Goal: Task Accomplishment & Management: Use online tool/utility

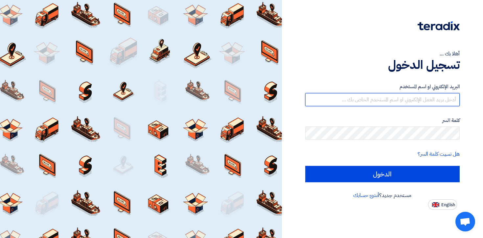
click at [425, 101] on input "text" at bounding box center [382, 99] width 155 height 13
paste input "[EMAIL_ADDRESS][DOMAIN_NAME]"
type input "[EMAIL_ADDRESS][DOMAIN_NAME]"
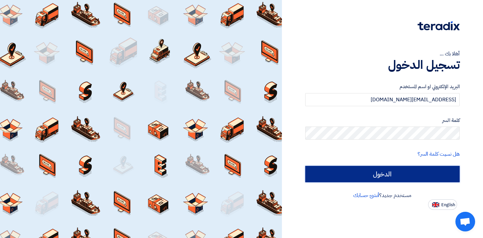
click at [427, 171] on input "الدخول" at bounding box center [382, 174] width 155 height 16
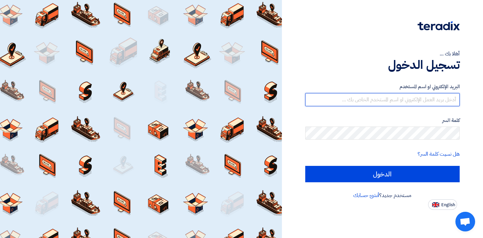
click at [403, 96] on input "text" at bounding box center [382, 99] width 155 height 13
paste input "cs@swing.sa"
type input "cs@swing.sa"
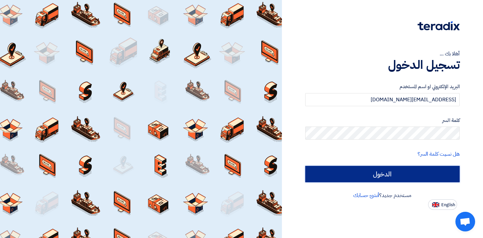
click at [414, 175] on input "الدخول" at bounding box center [382, 174] width 155 height 16
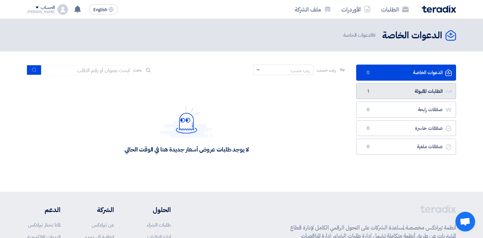
click at [392, 90] on link "الطلبات المقبولة الطلبات المقبولة 1" at bounding box center [406, 91] width 100 height 16
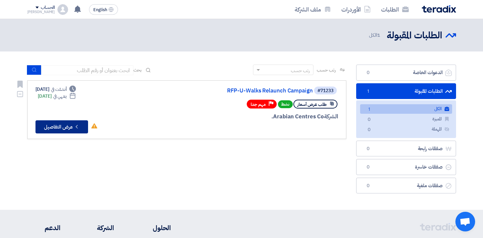
click at [76, 126] on icon "Check details" at bounding box center [77, 127] width 6 height 6
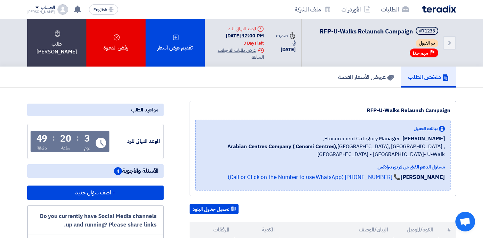
click at [250, 55] on div "Extension History عرض طلبات التاجيلات السابقه" at bounding box center [237, 54] width 54 height 14
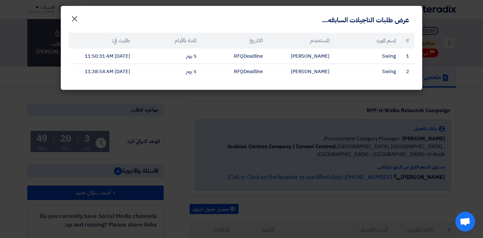
click at [77, 18] on span "×" at bounding box center [75, 19] width 8 height 20
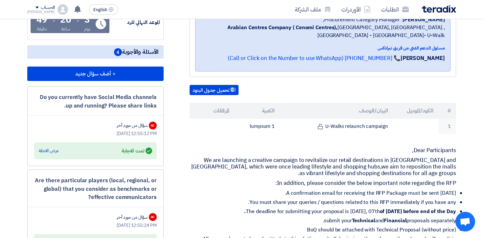
scroll to position [120, 0]
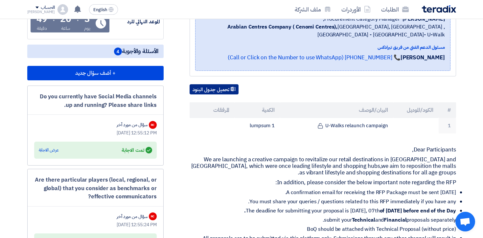
click at [213, 95] on button "تحميل جدول البنود" at bounding box center [214, 89] width 49 height 11
